Goal: Navigation & Orientation: Find specific page/section

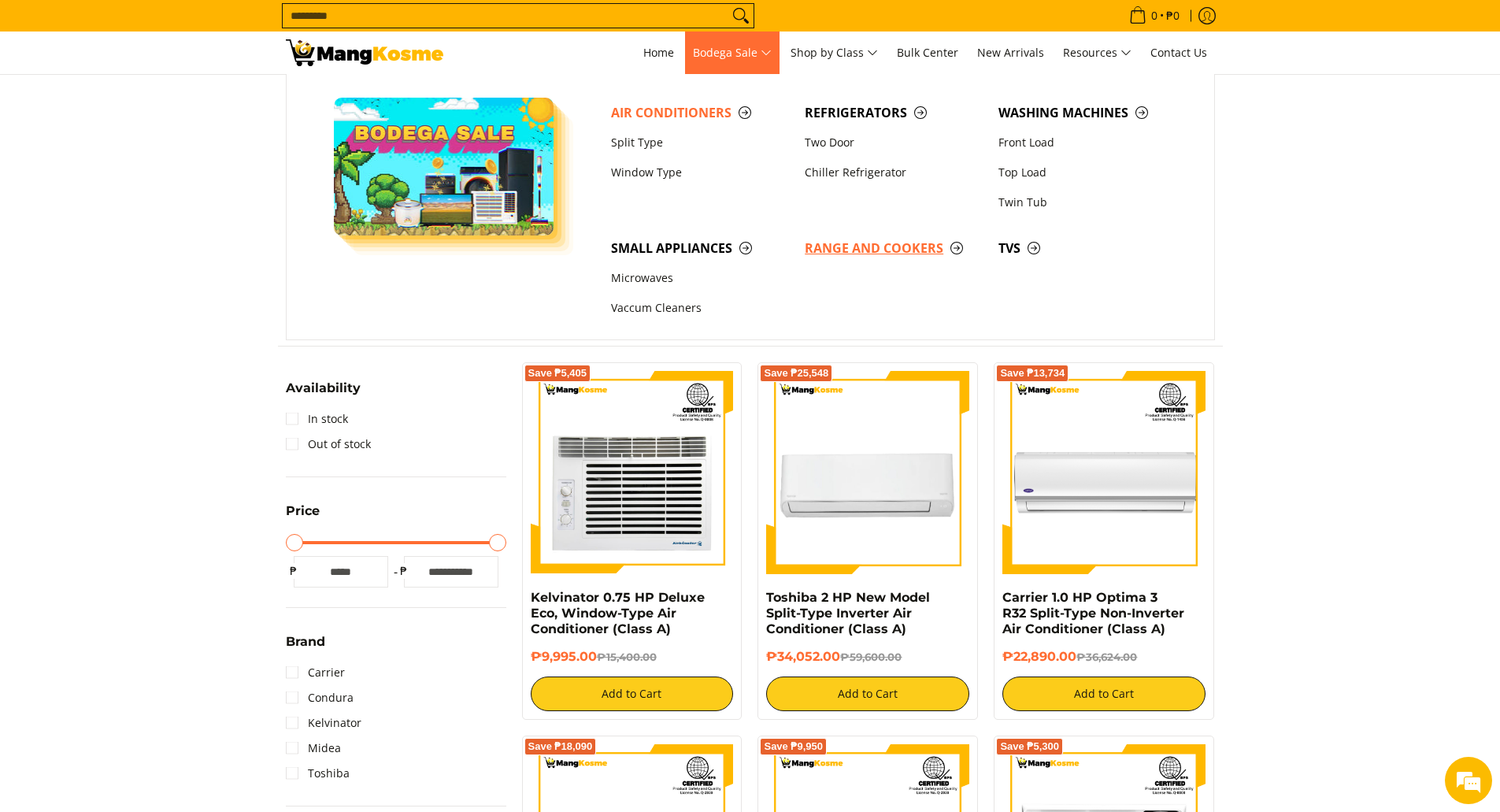
click at [857, 237] on link "Range and Cookers" at bounding box center [894, 248] width 193 height 30
click at [858, 244] on span "Range and Cookers" at bounding box center [894, 248] width 178 height 20
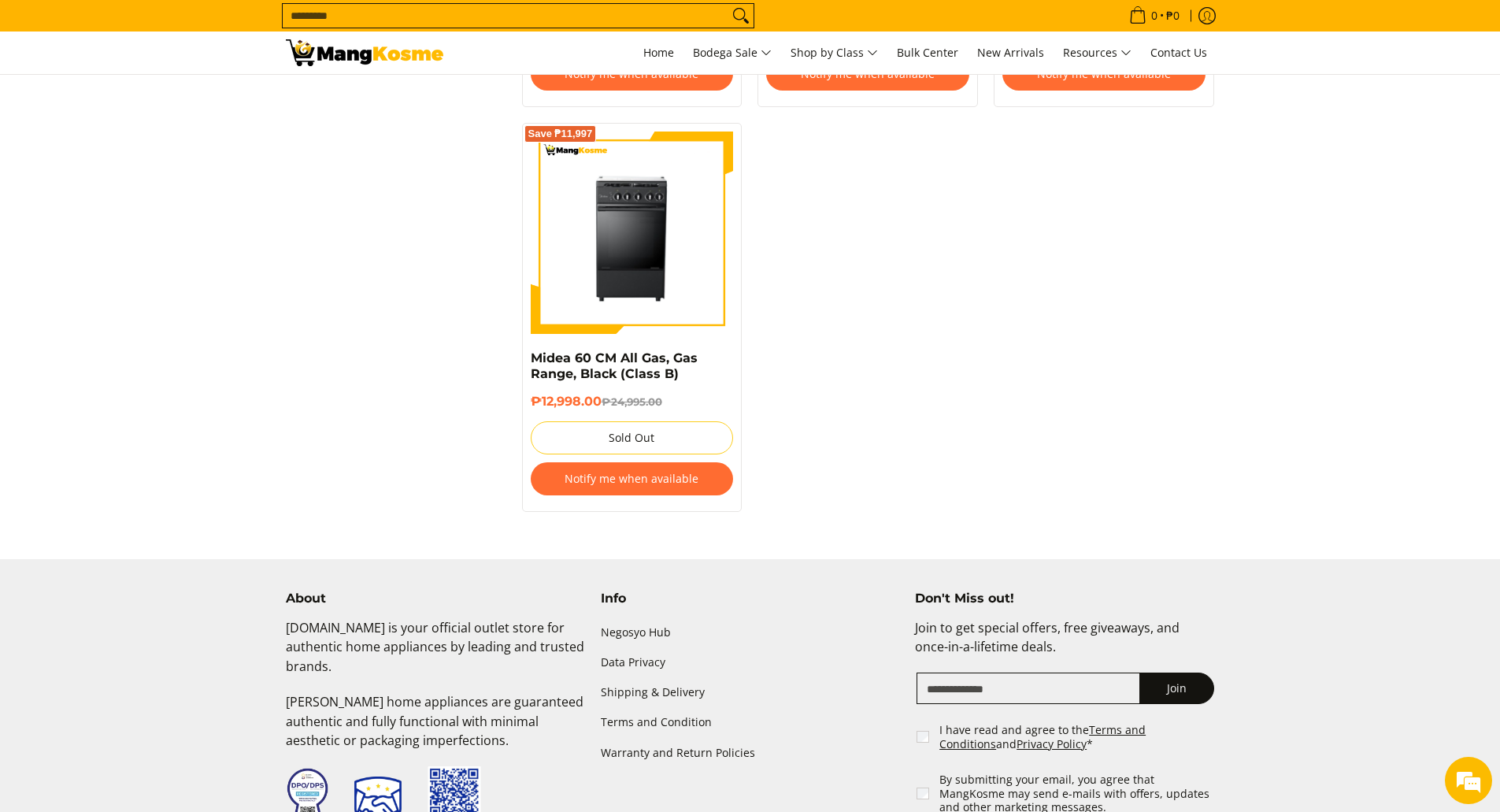
scroll to position [1181, 0]
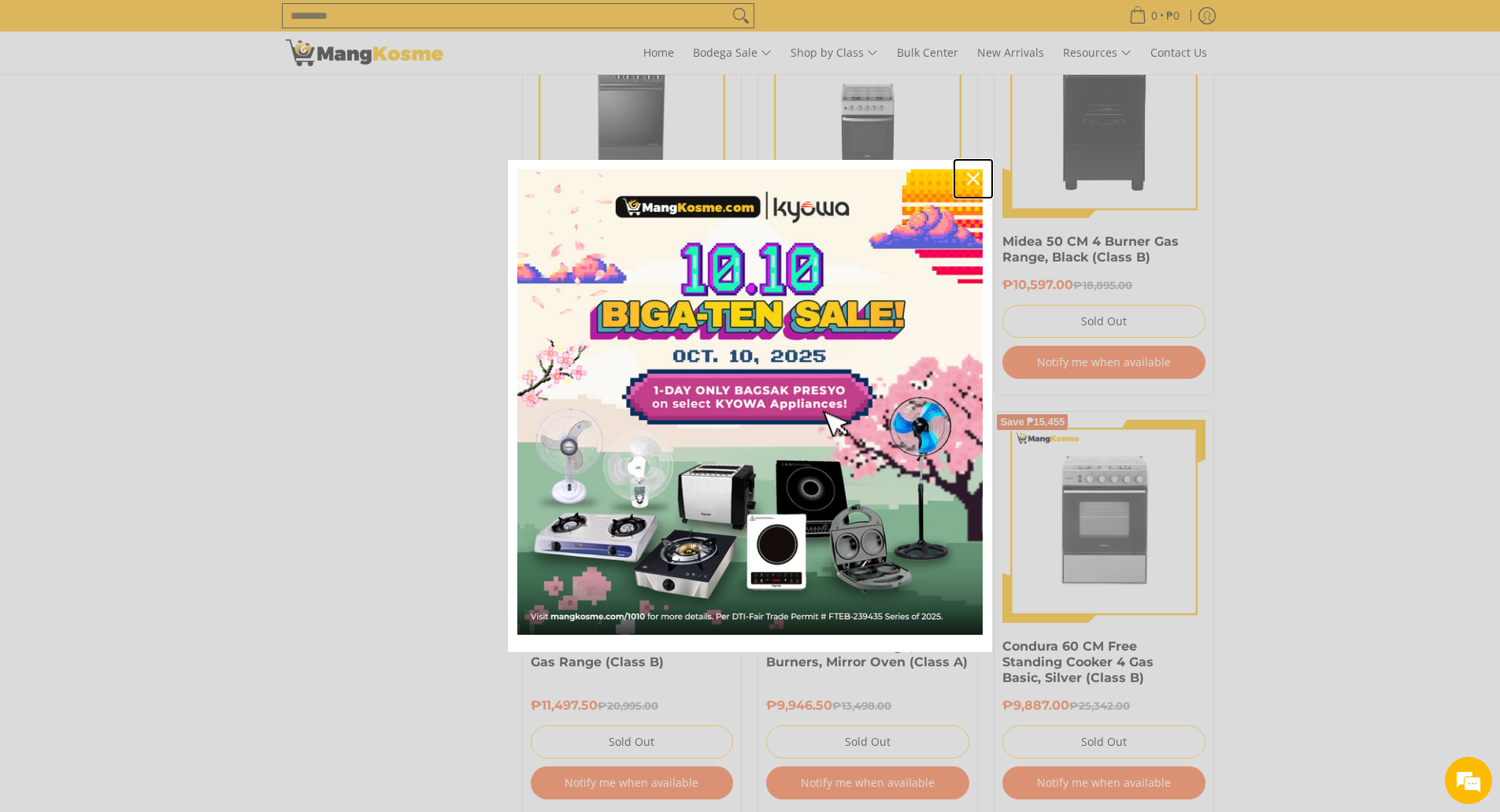
click at [974, 175] on icon "close icon" at bounding box center [973, 178] width 12 height 12
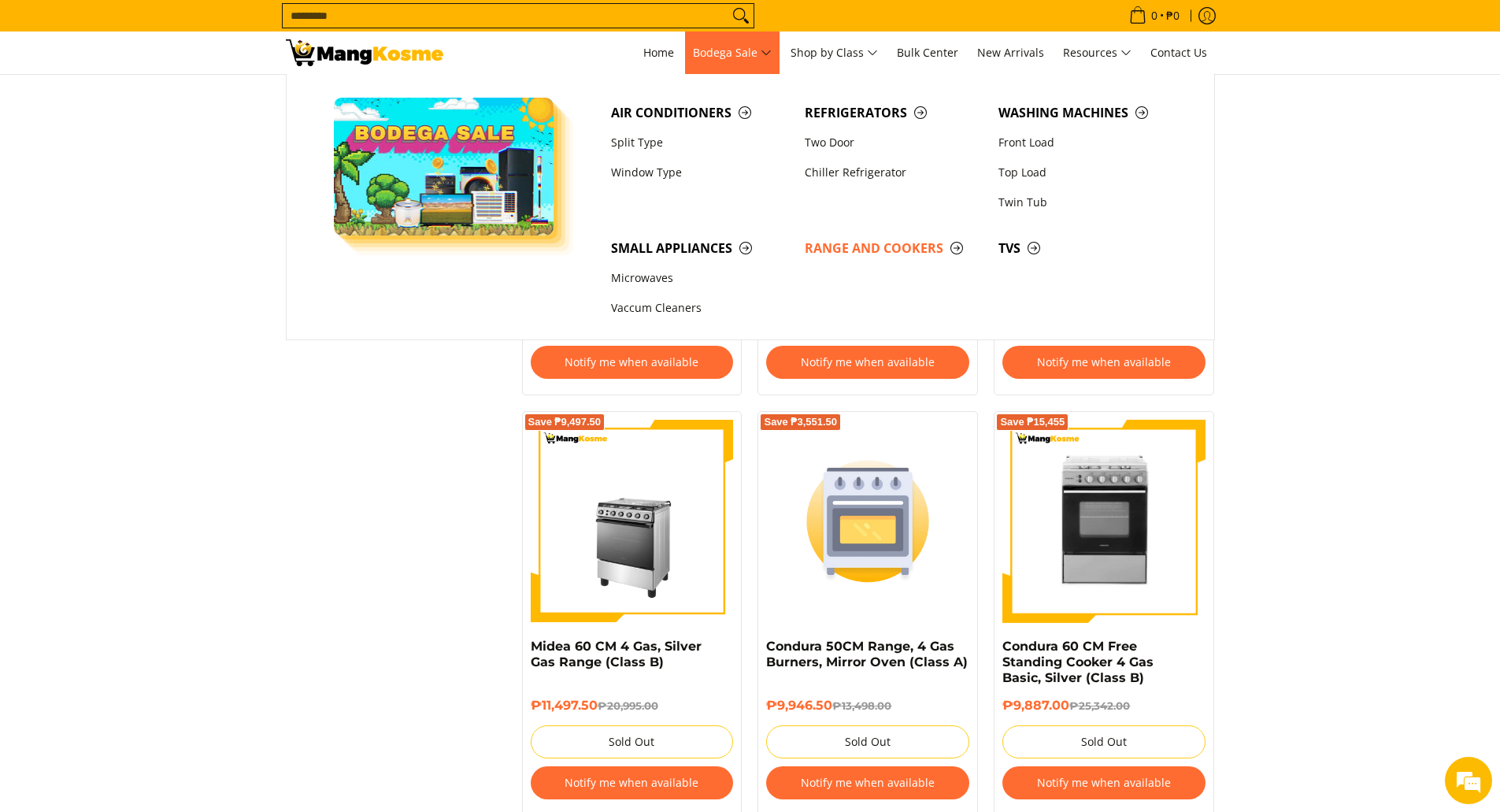
scroll to position [0, 0]
click at [681, 246] on span "Small Appliances" at bounding box center [700, 248] width 178 height 20
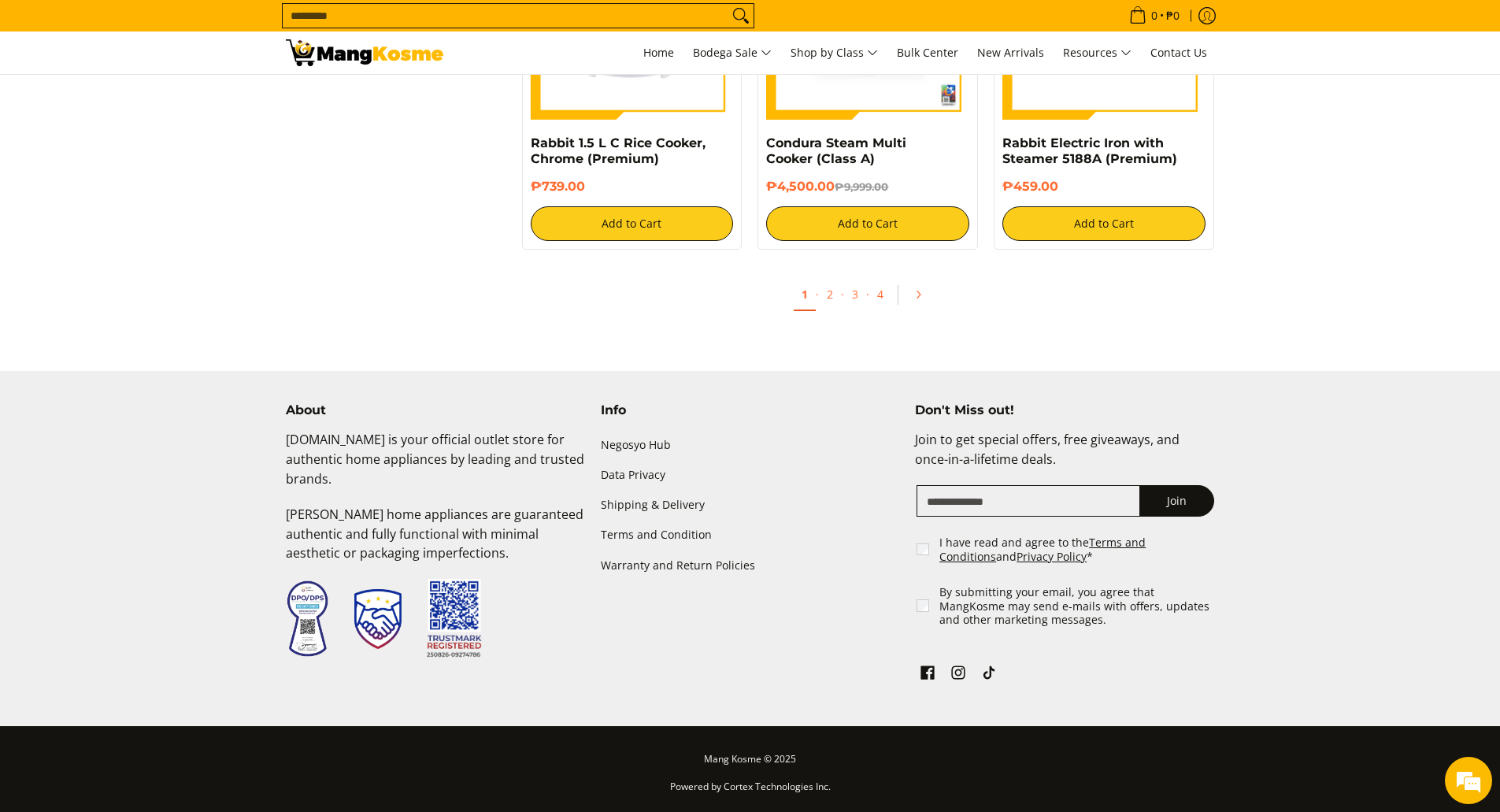
scroll to position [3004, 0]
